Goal: Task Accomplishment & Management: Complete application form

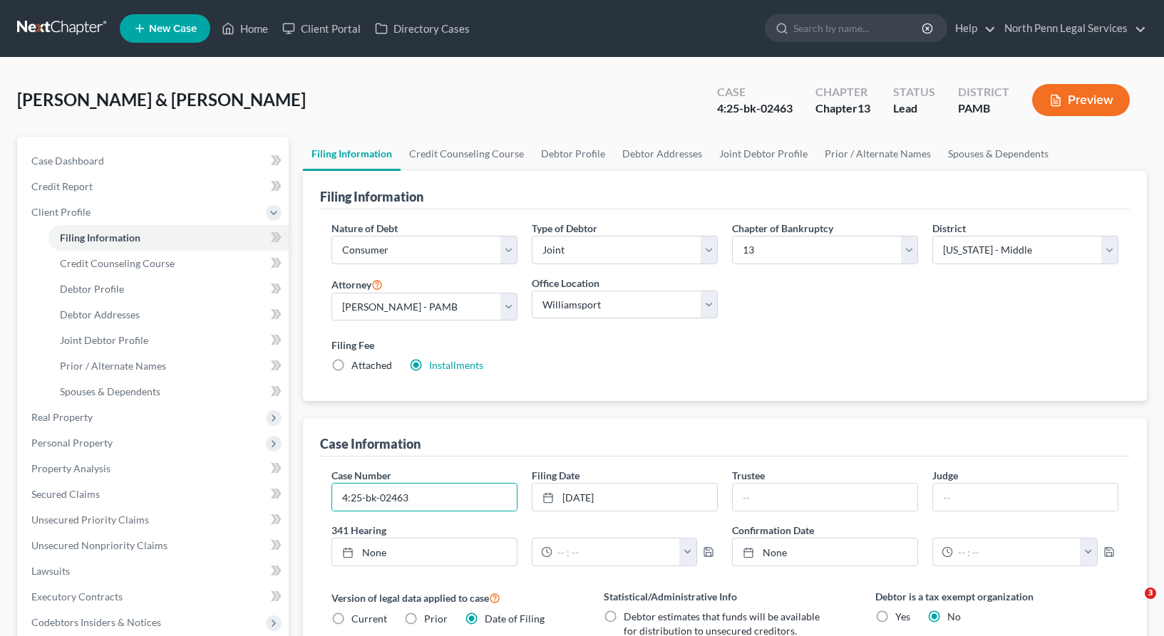
select select "1"
select select "3"
select select "68"
select select "1"
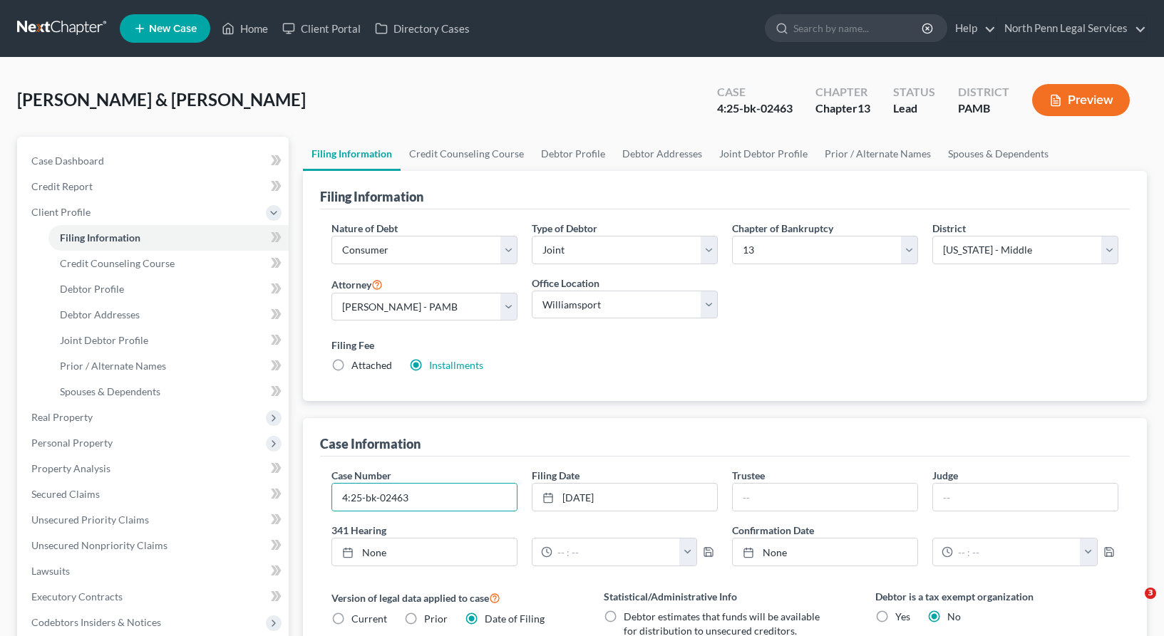
select select "0"
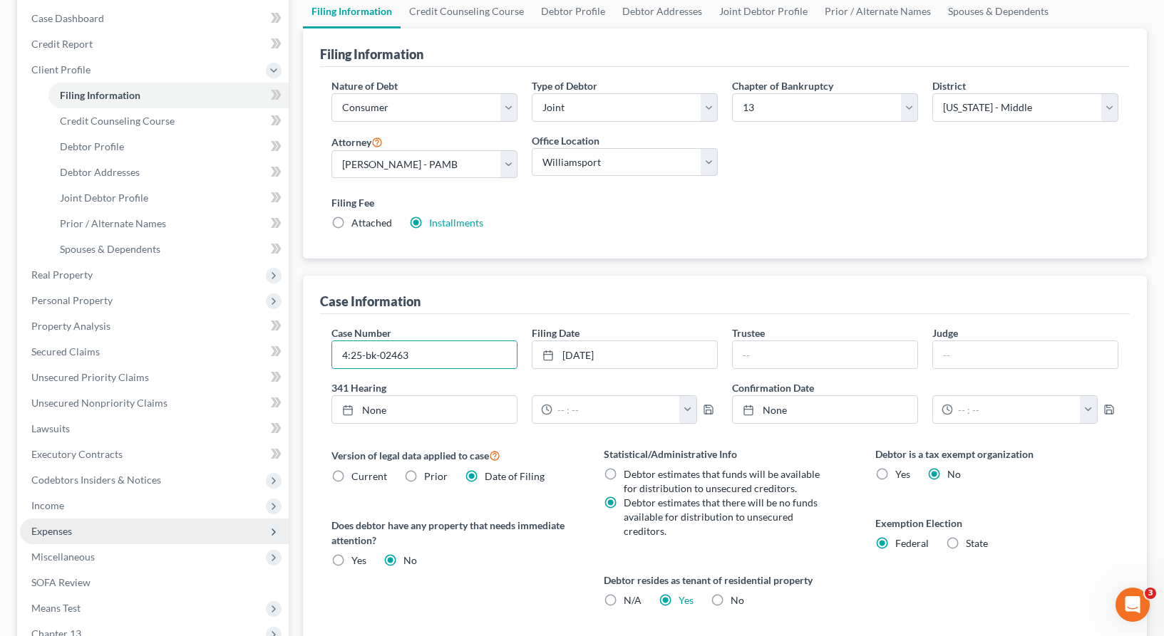
scroll to position [214, 0]
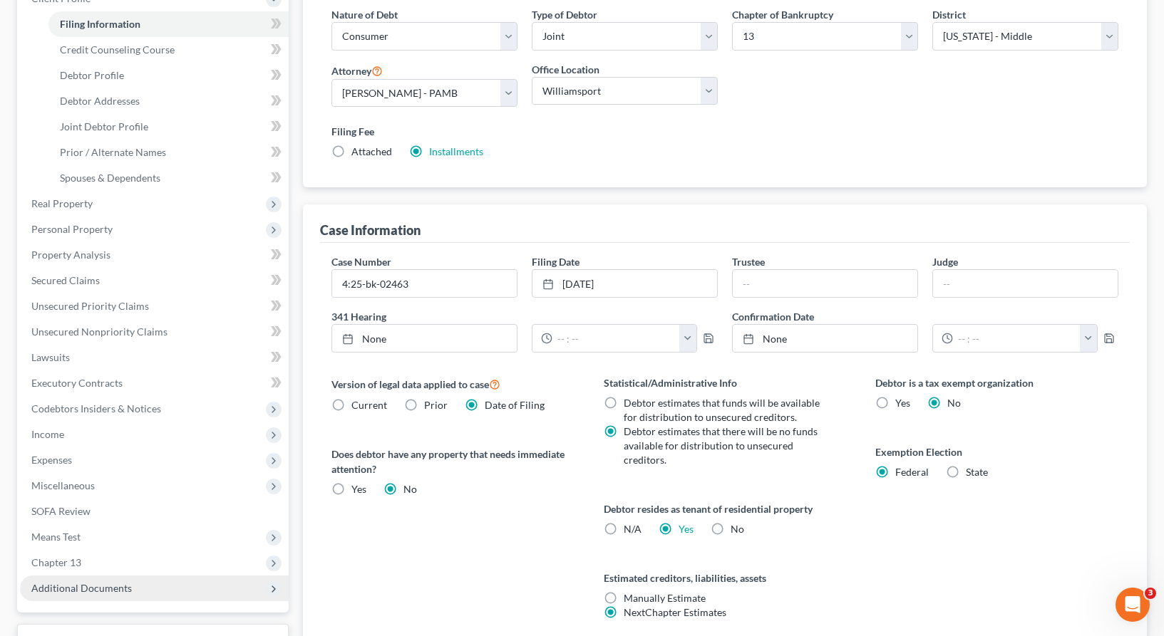
click at [101, 581] on span "Additional Documents" at bounding box center [154, 589] width 269 height 26
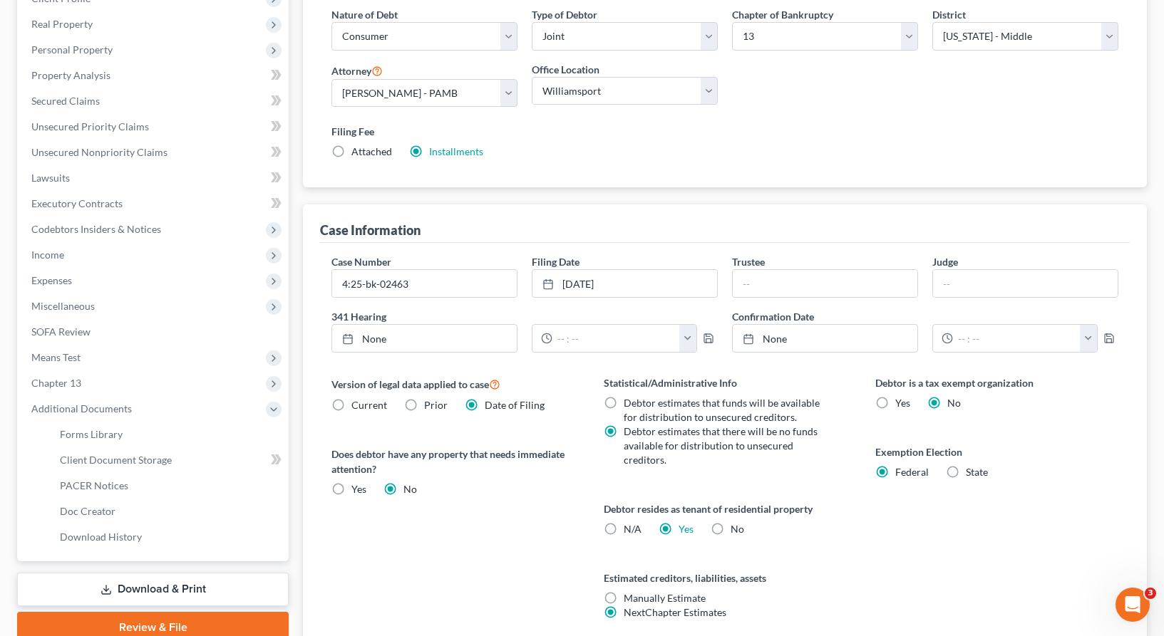
scroll to position [34, 0]
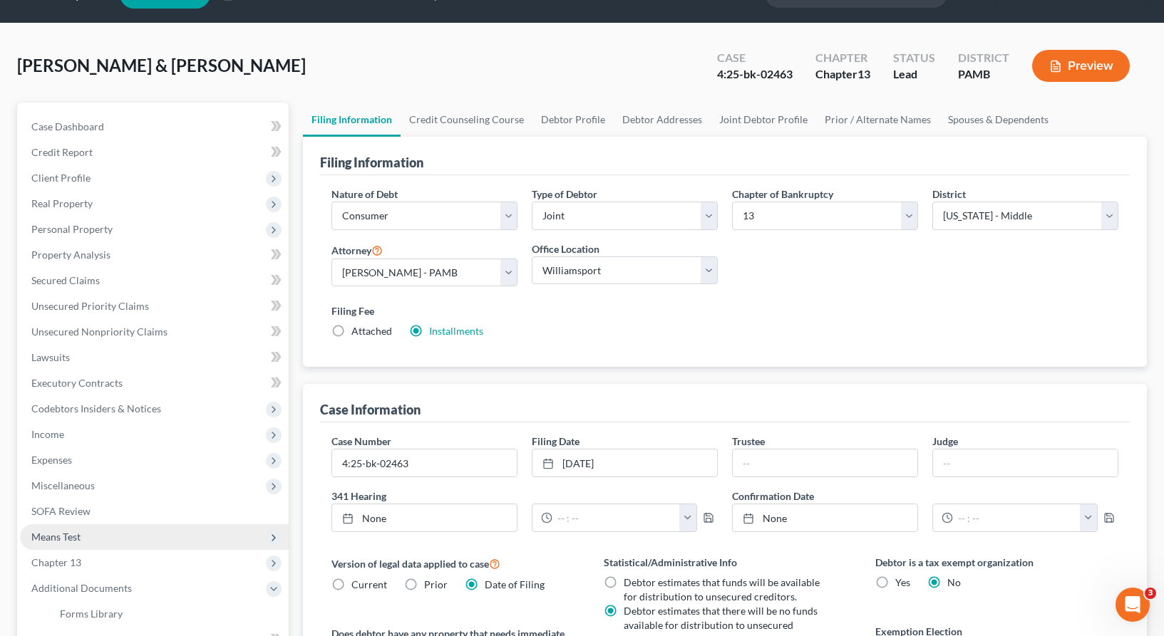
click at [90, 534] on span "Means Test" at bounding box center [154, 537] width 269 height 26
click at [110, 591] on span "Means Test Questions" at bounding box center [108, 588] width 96 height 12
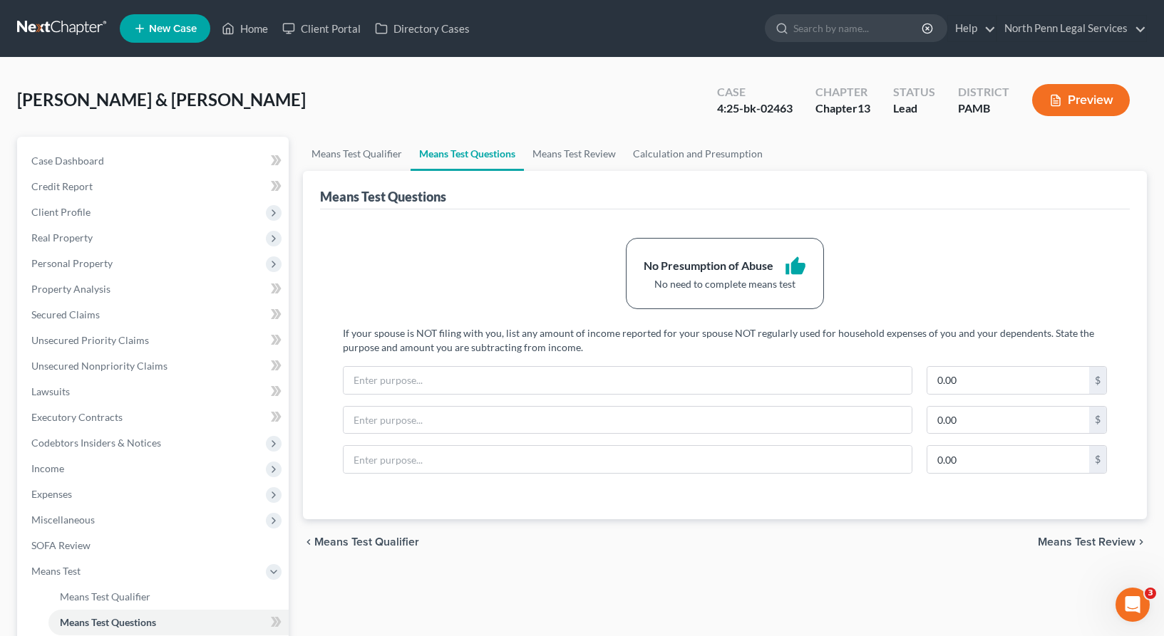
click at [1085, 92] on button "Preview" at bounding box center [1081, 100] width 98 height 32
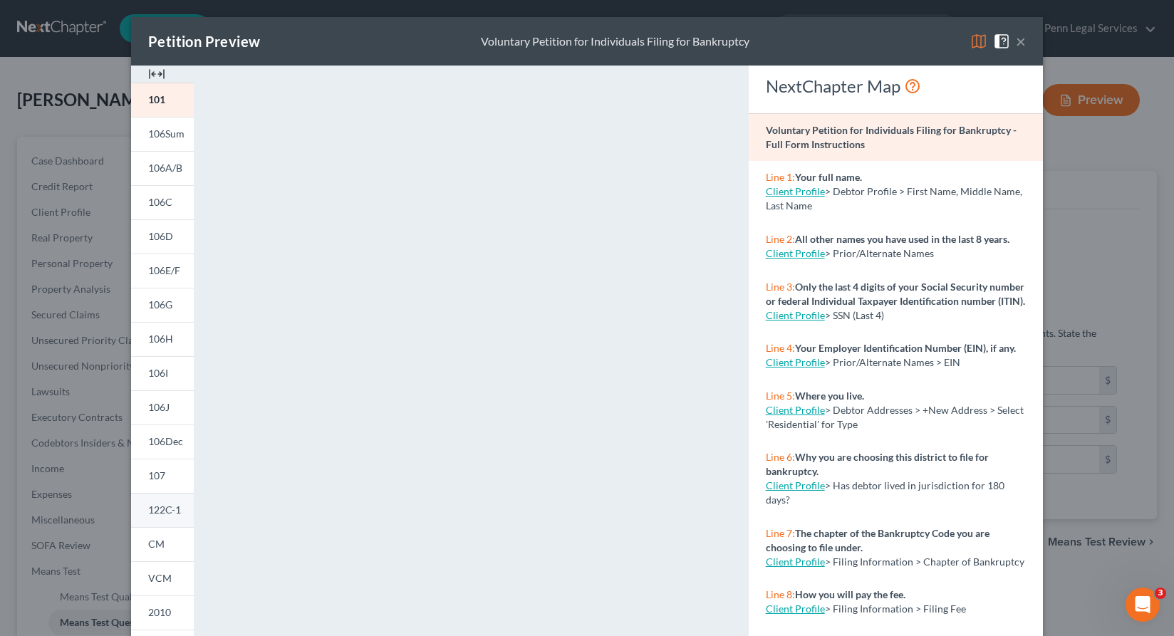
click at [151, 511] on span "122C-1" at bounding box center [164, 510] width 33 height 12
